Goal: Task Accomplishment & Management: Manage account settings

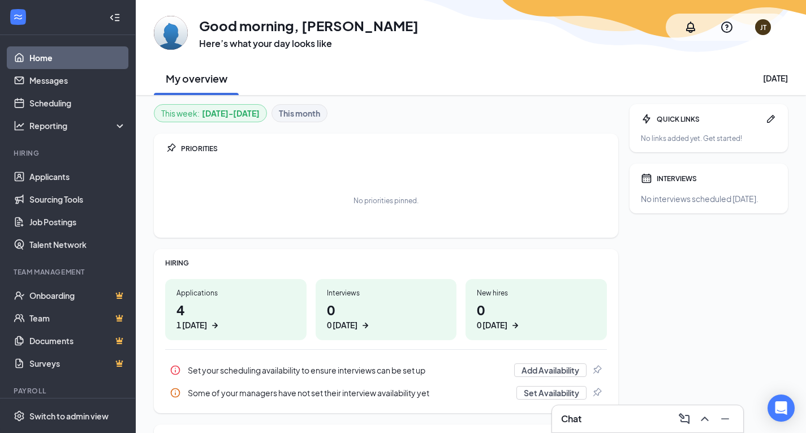
click at [207, 319] on div "1 [DATE]" at bounding box center [192, 325] width 31 height 12
click at [223, 311] on h1 "3 0 [DATE]" at bounding box center [236, 315] width 119 height 31
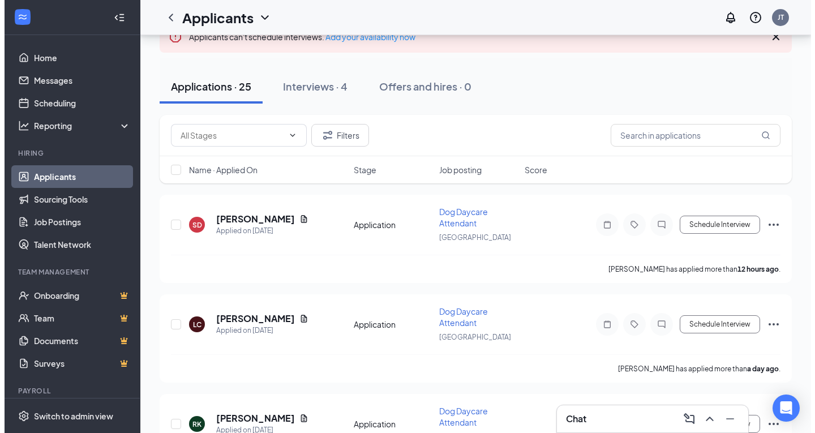
scroll to position [74, 0]
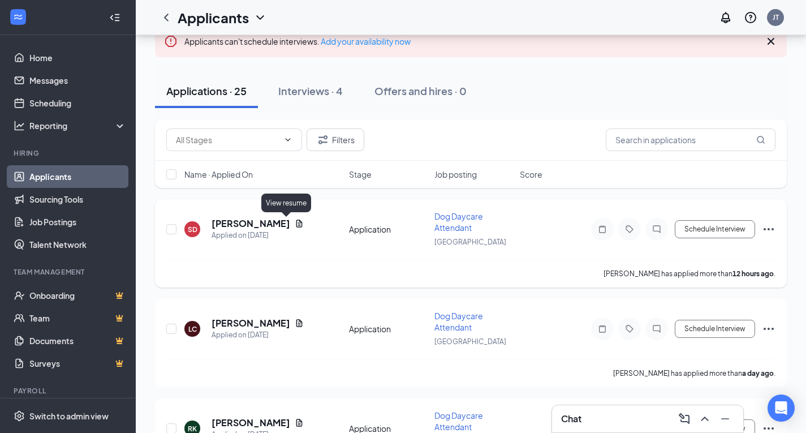
click at [295, 222] on icon "Document" at bounding box center [299, 223] width 9 height 9
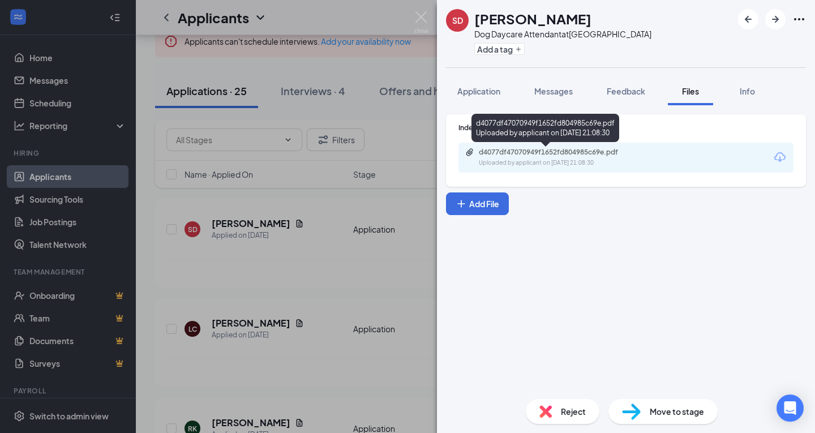
click at [546, 149] on div "d4077df47070949f1652fd804985c69e.pdf" at bounding box center [558, 152] width 158 height 9
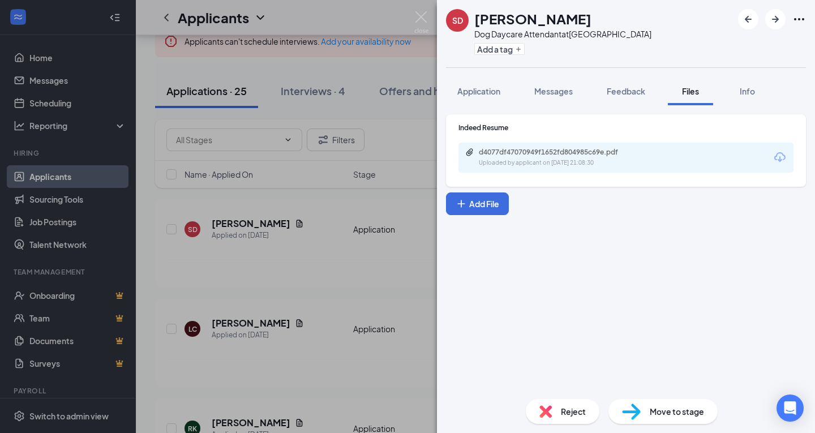
click at [567, 406] on span "Reject" at bounding box center [573, 411] width 25 height 12
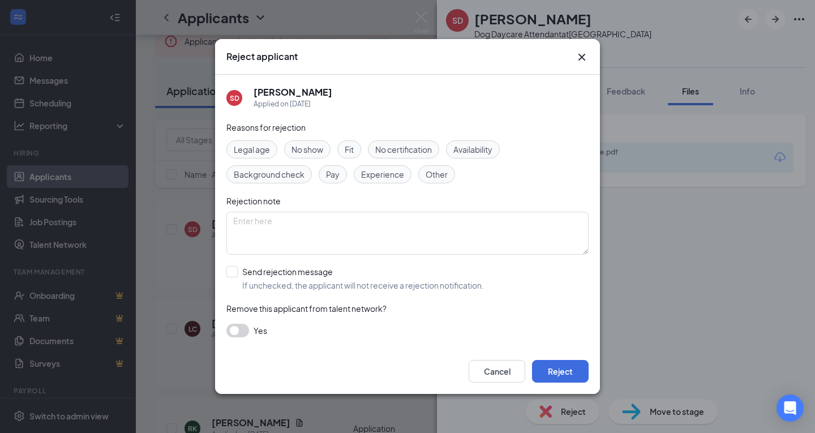
click at [471, 152] on span "Availability" at bounding box center [472, 149] width 39 height 12
click at [563, 375] on button "Reject" at bounding box center [560, 371] width 57 height 23
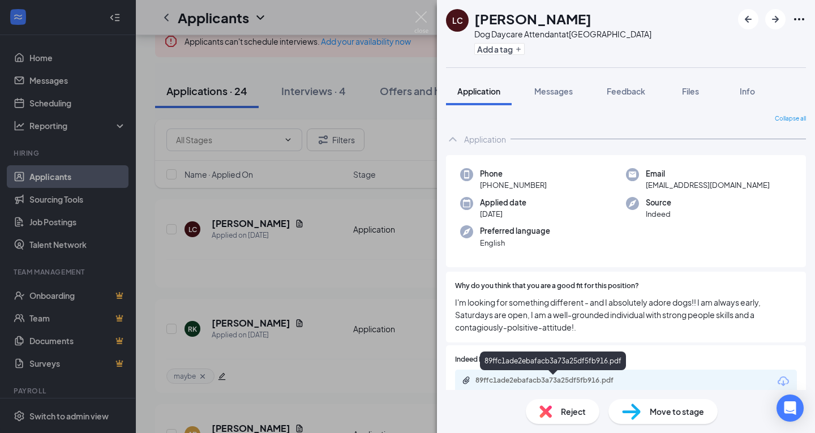
click at [551, 378] on div "89ffc1ade2ebafacb3a73a25df5fb916.pdf" at bounding box center [554, 380] width 158 height 9
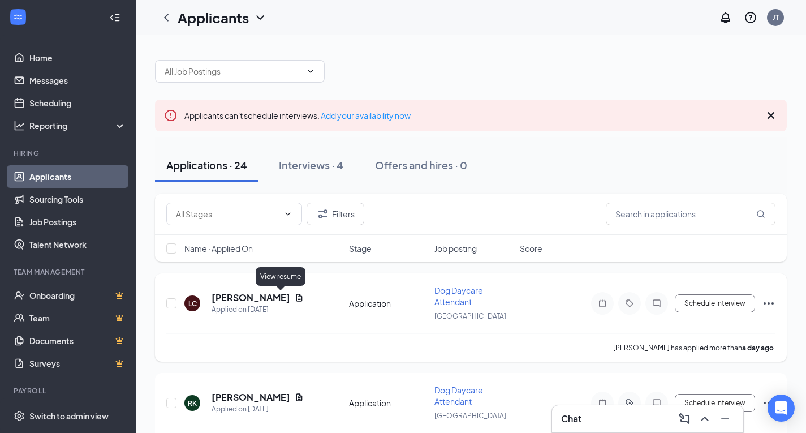
click at [295, 298] on icon "Document" at bounding box center [299, 297] width 9 height 9
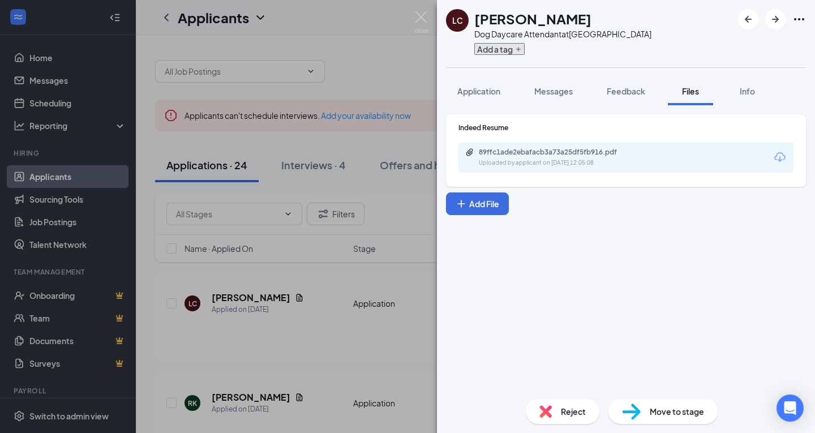
click at [488, 46] on button "Add a tag" at bounding box center [499, 49] width 50 height 12
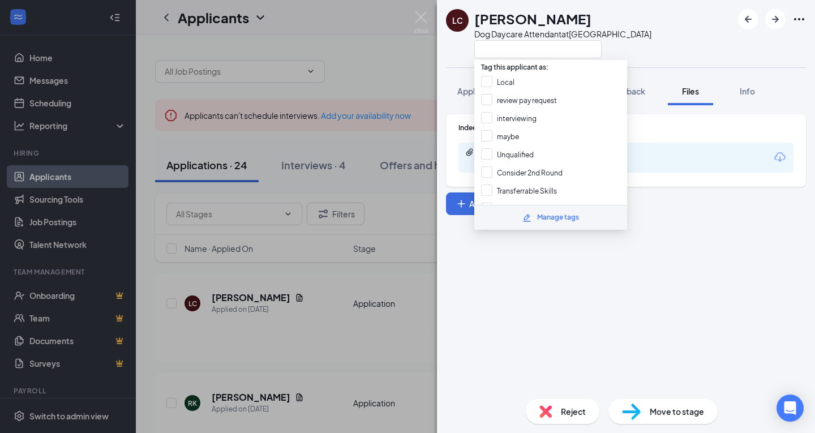
scroll to position [40, 0]
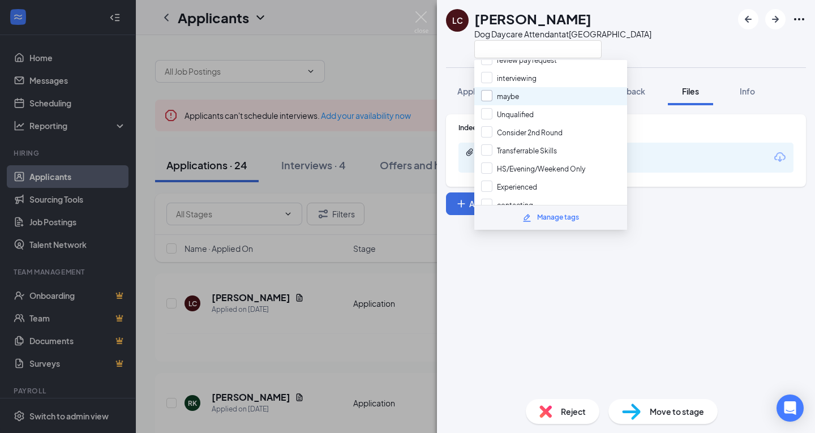
click at [489, 91] on input "maybe" at bounding box center [500, 96] width 38 height 12
checkbox input "true"
